Goal: Navigation & Orientation: Find specific page/section

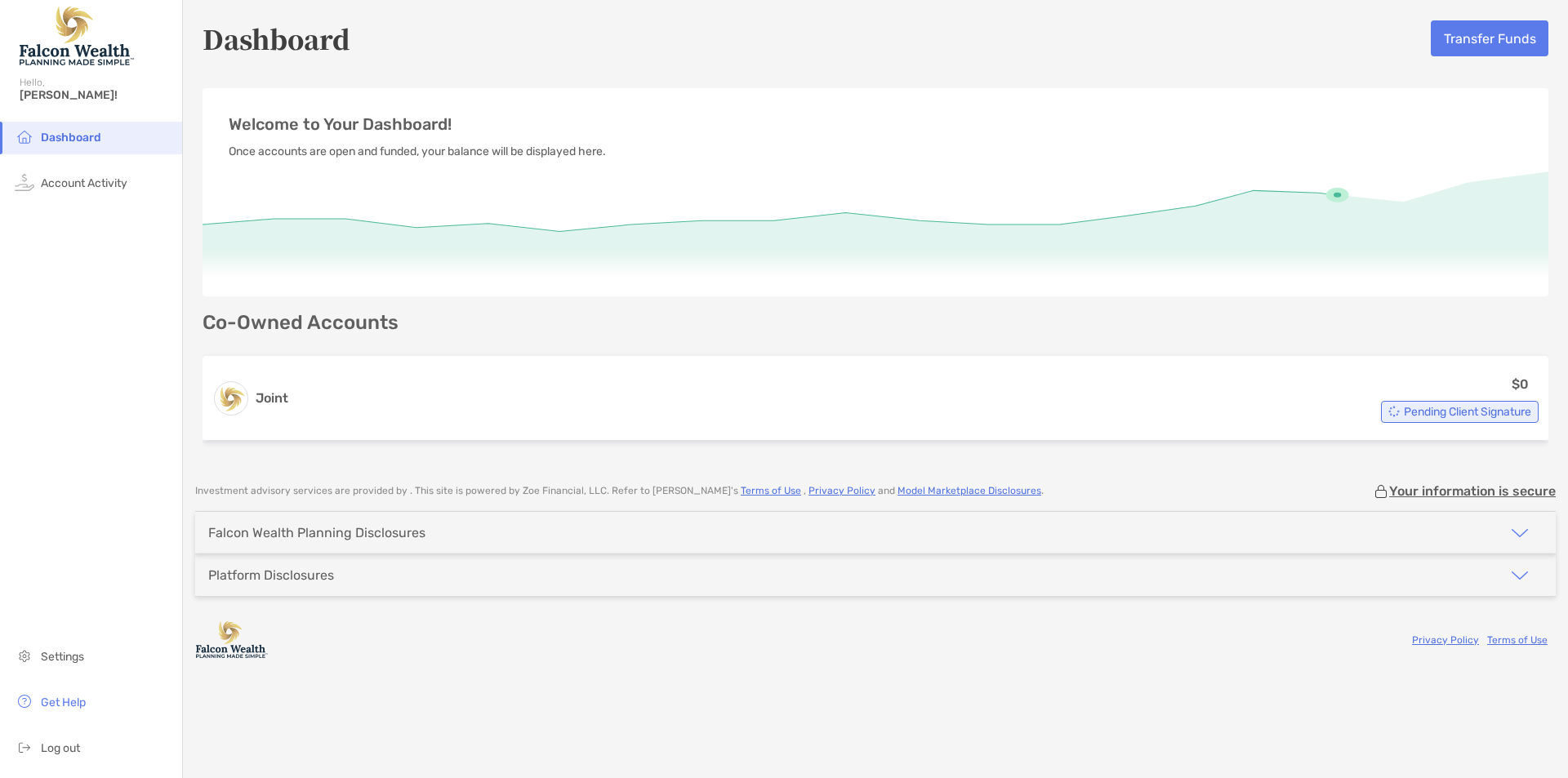
click at [1143, 517] on div "Falcon Wealth Planning Disclosures" at bounding box center [875, 533] width 1360 height 42
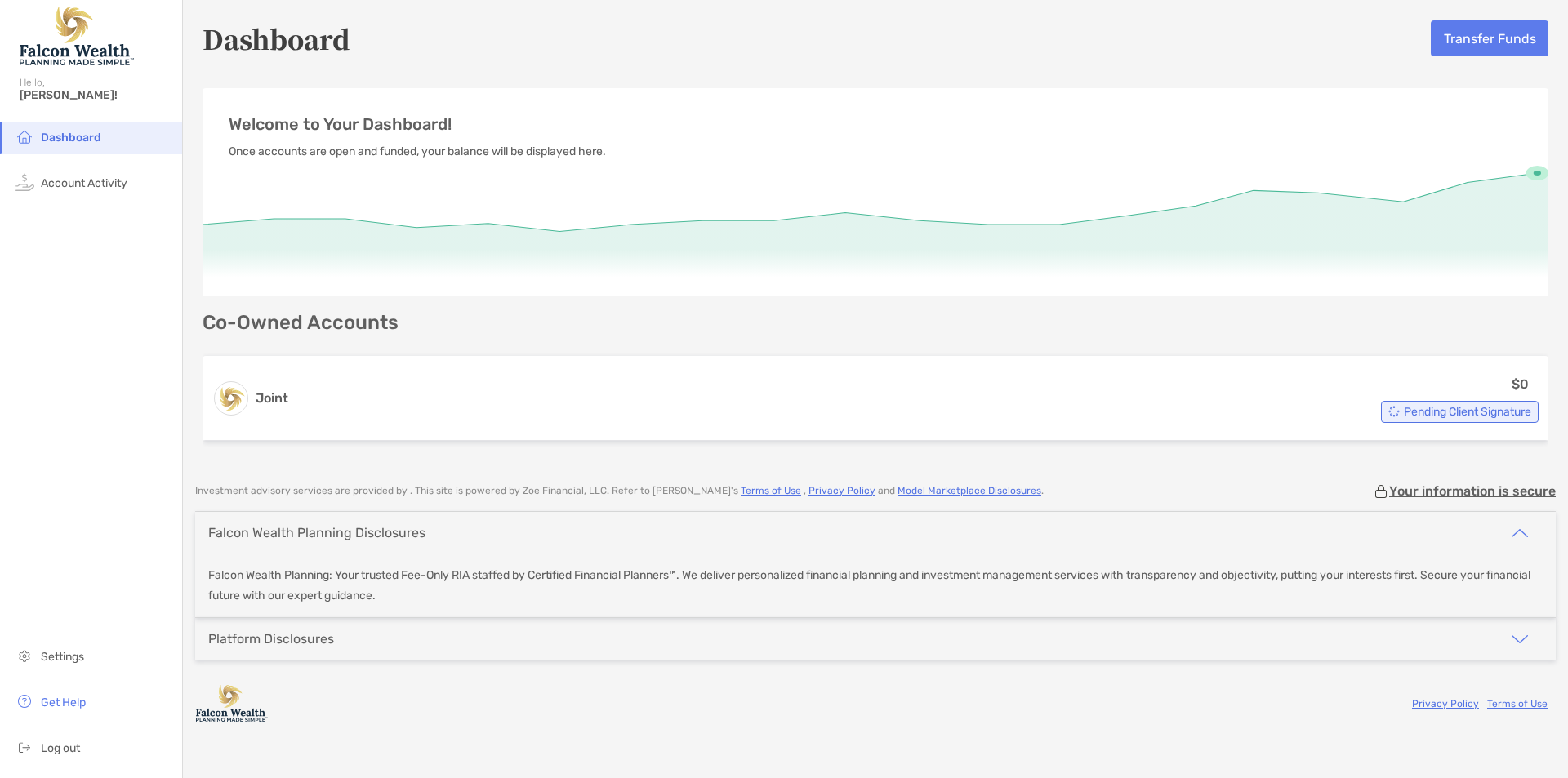
click at [1126, 637] on div "Platform Disclosures" at bounding box center [875, 639] width 1360 height 42
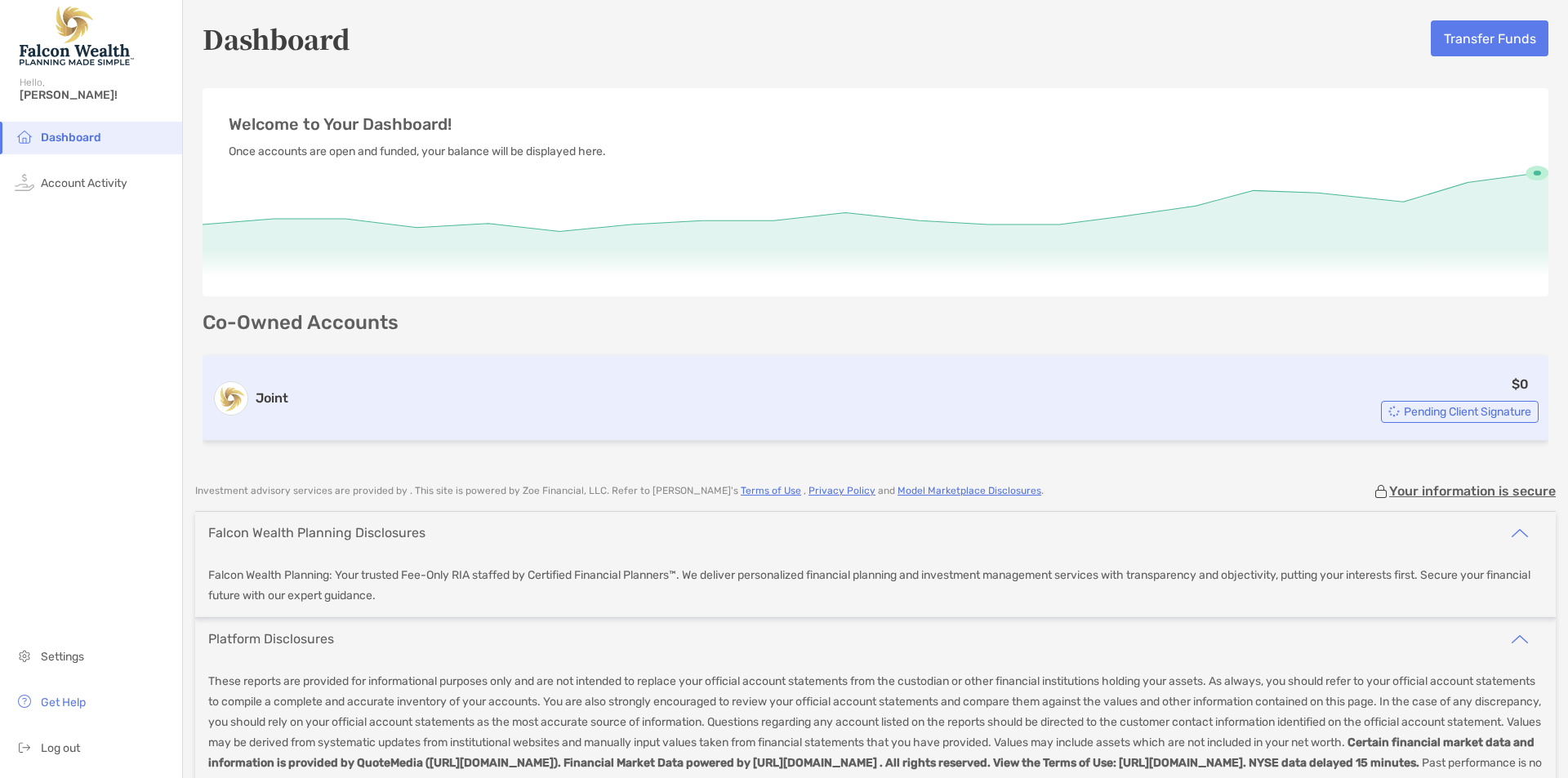
click at [1105, 398] on div "$0 Pending Client Signature" at bounding box center [916, 399] width 1244 height 49
click at [302, 410] on div "$0 Pending Client Signature" at bounding box center [916, 399] width 1244 height 49
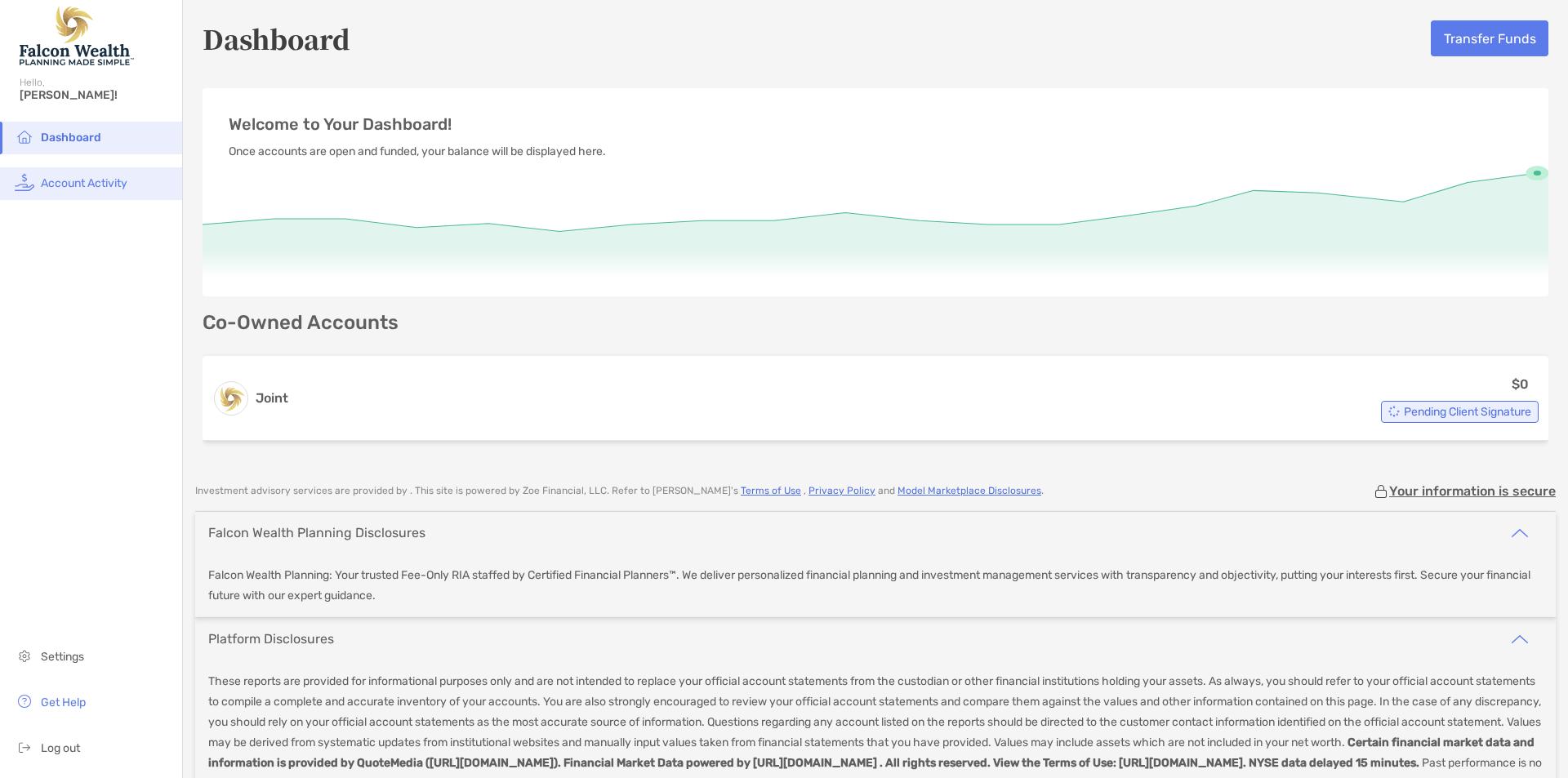
click at [102, 174] on li "Account Activity" at bounding box center [91, 183] width 182 height 32
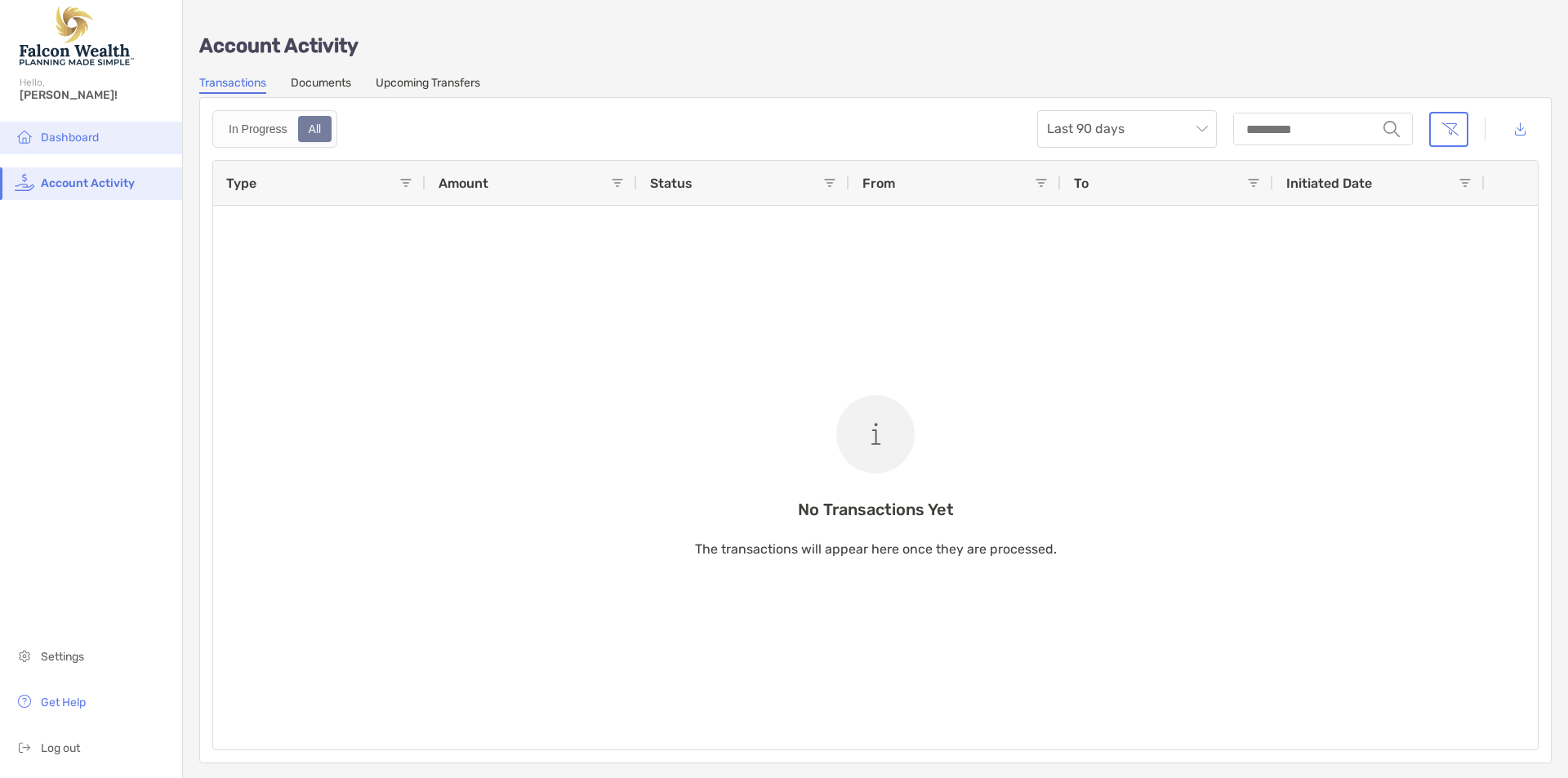
click at [88, 142] on span "Dashboard" at bounding box center [70, 137] width 58 height 14
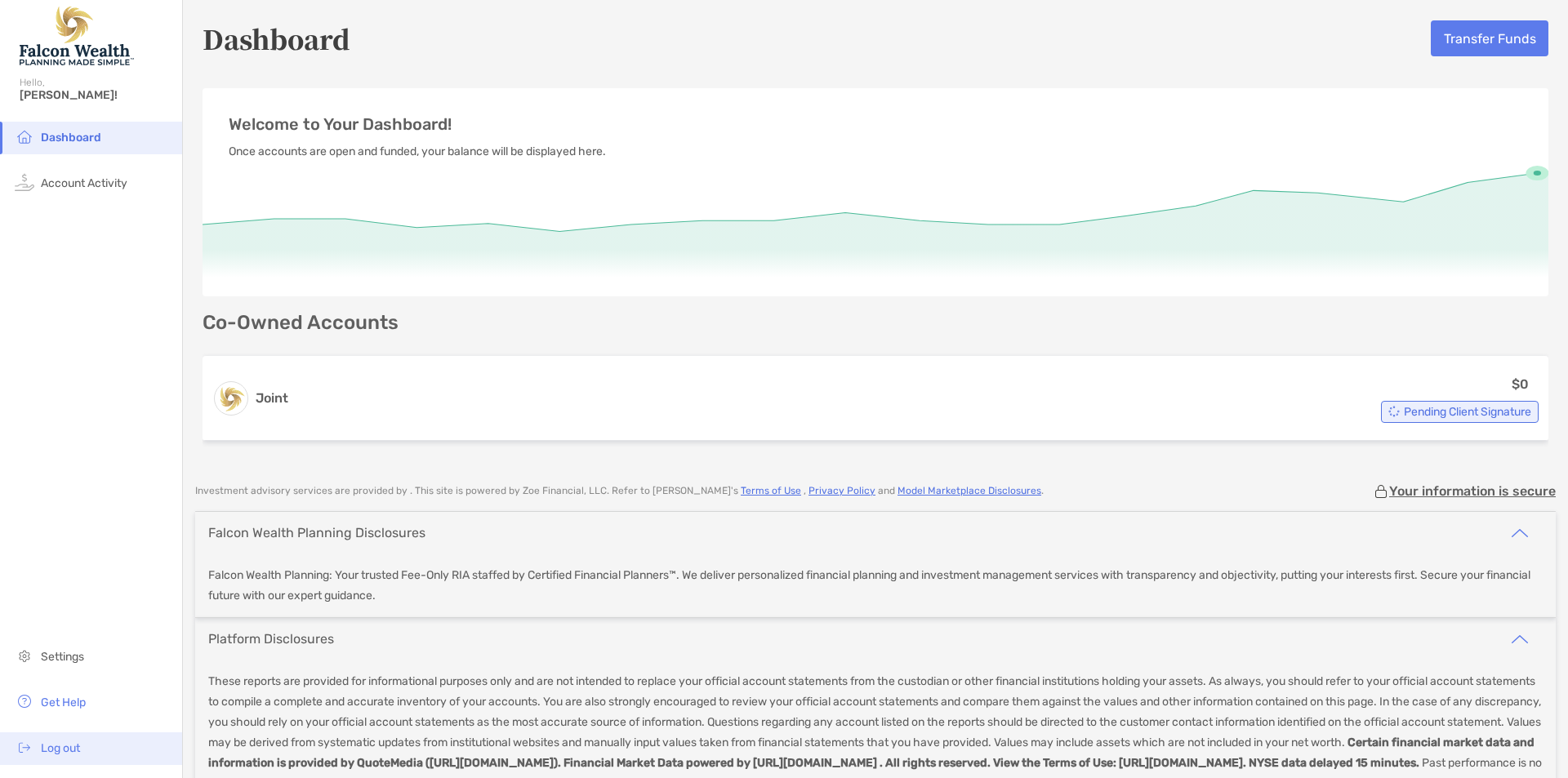
click at [66, 741] on li "Log out" at bounding box center [91, 749] width 182 height 32
